Goal: Contribute content

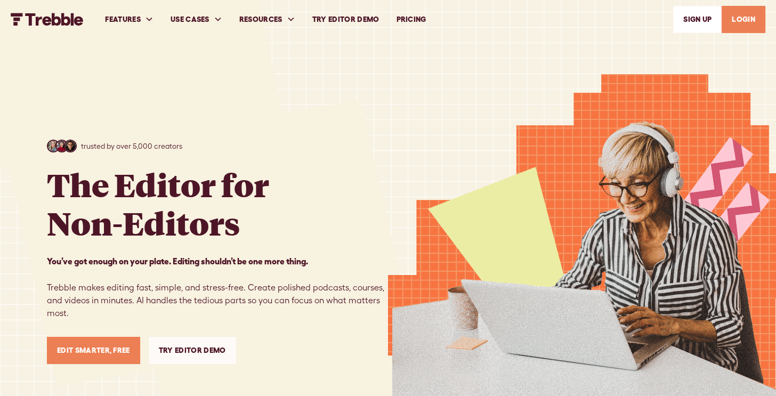
click at [92, 353] on link "Edit Smarter, Free" at bounding box center [93, 350] width 93 height 27
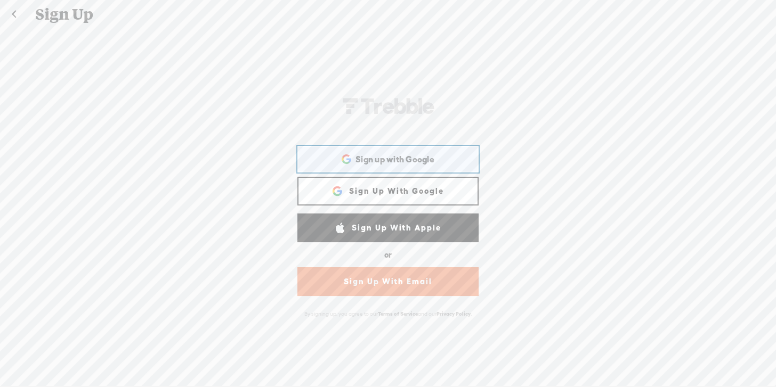
click at [378, 154] on span "Sign up with Google" at bounding box center [394, 159] width 79 height 11
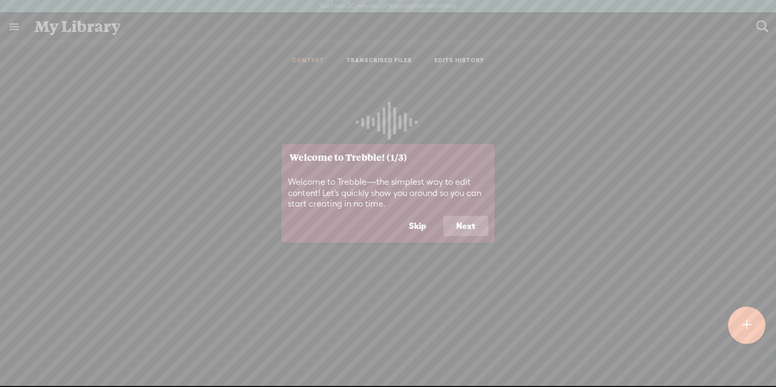
click at [425, 230] on button "Skip" at bounding box center [417, 226] width 43 height 20
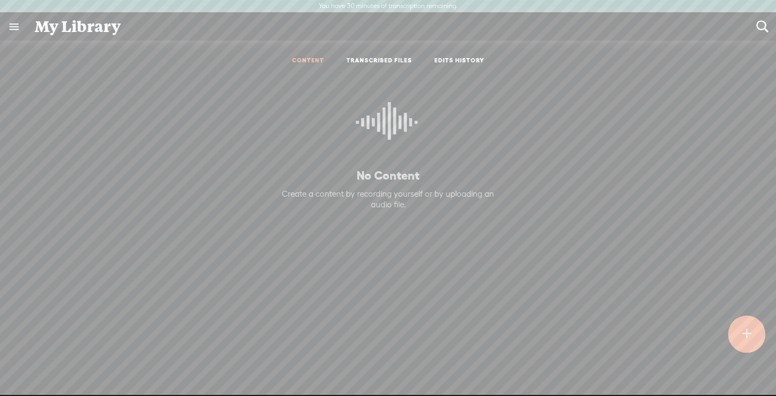
click at [751, 323] on div at bounding box center [746, 333] width 37 height 37
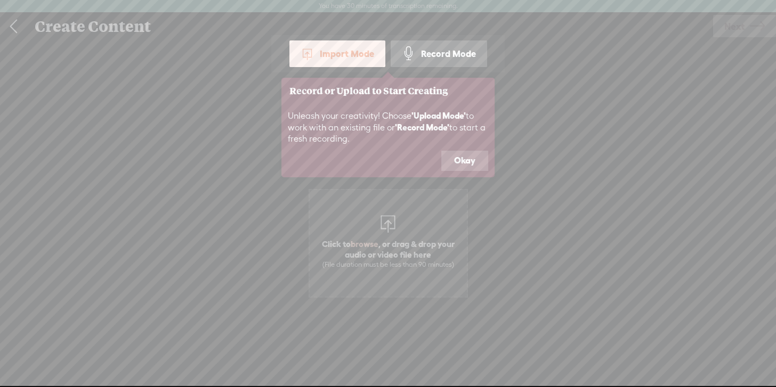
click at [469, 169] on button "Okay" at bounding box center [464, 161] width 47 height 20
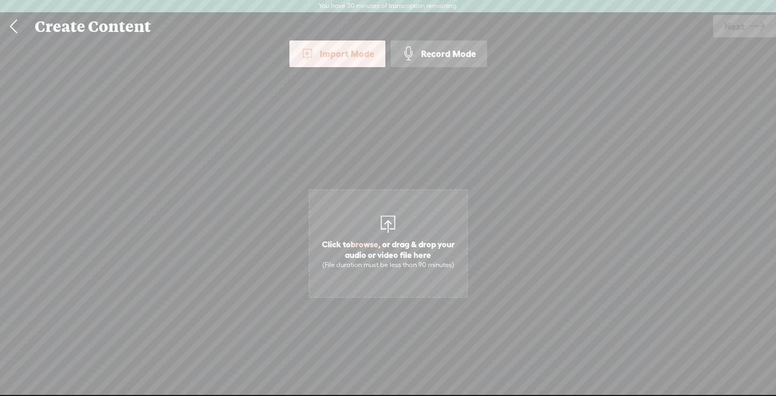
click at [422, 237] on span "Click to browse , or drag & drop your audio or video file here (File duration m…" at bounding box center [388, 253] width 157 height 41
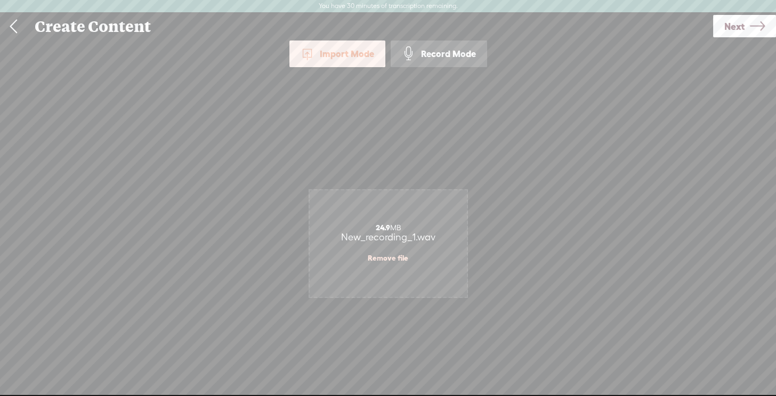
click at [734, 13] on div "Use text-to-audio Use voice actor Record From This Browser Use pre-recorded aud…" at bounding box center [744, 27] width 63 height 28
click at [745, 23] on link "Next" at bounding box center [744, 26] width 63 height 22
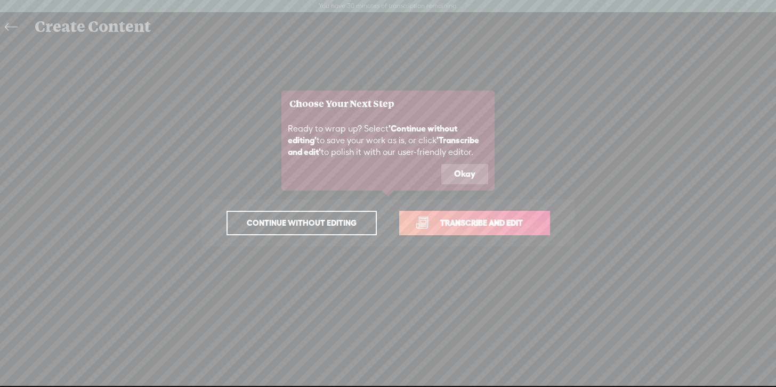
click at [475, 170] on button "Okay" at bounding box center [464, 174] width 47 height 20
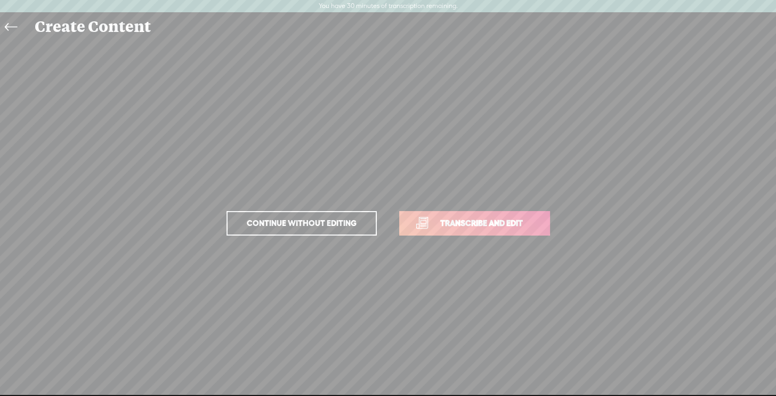
click at [437, 222] on span "Transcribe and edit" at bounding box center [481, 223] width 105 height 12
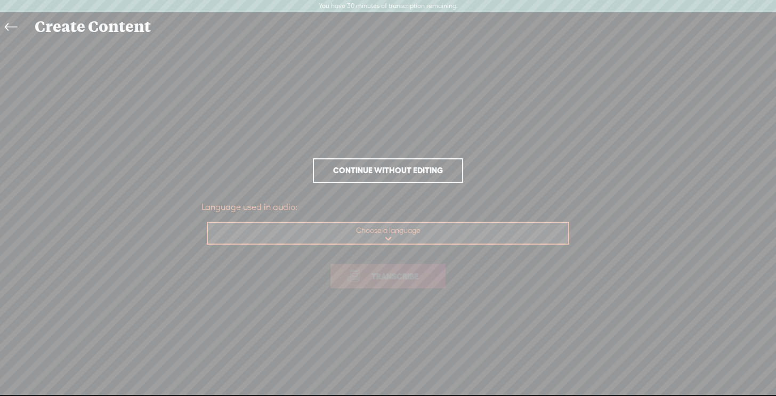
click at [409, 168] on span "Continue without editing" at bounding box center [388, 170] width 132 height 15
